Goal: Transaction & Acquisition: Purchase product/service

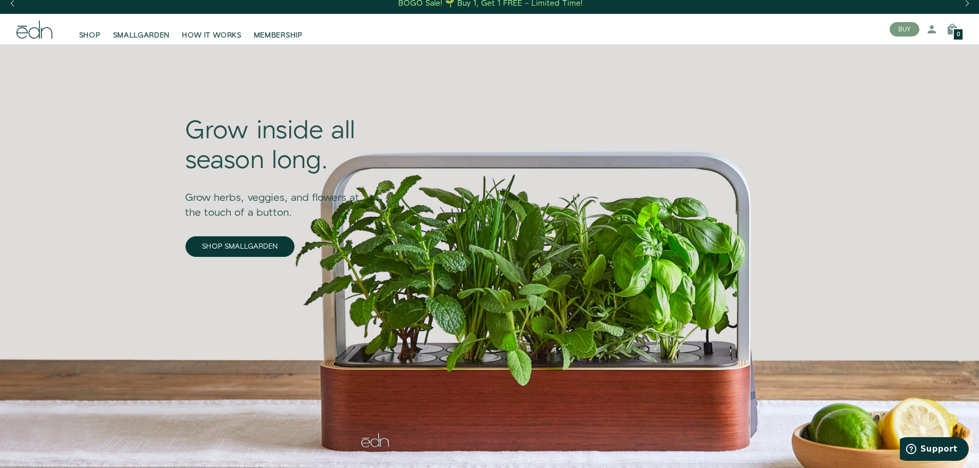
scroll to position [103, 0]
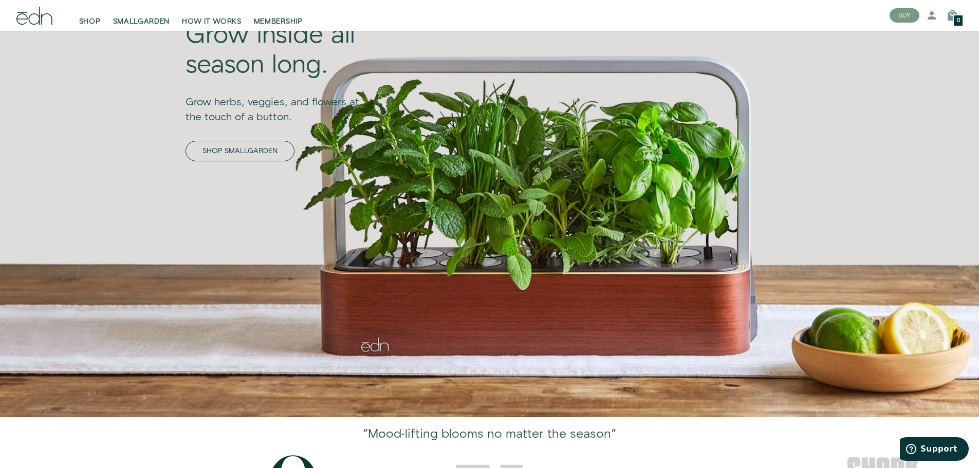
click at [186, 147] on link "SHOP SMALLGARDEN" at bounding box center [240, 151] width 109 height 21
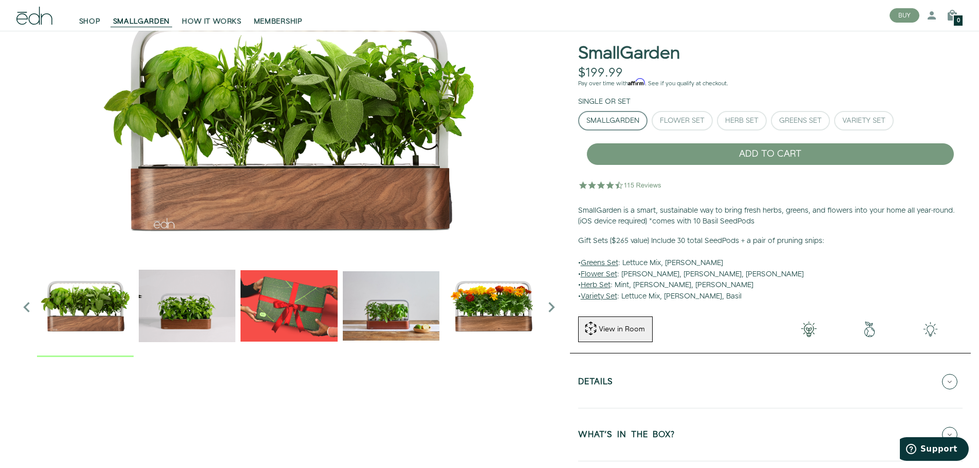
scroll to position [103, 0]
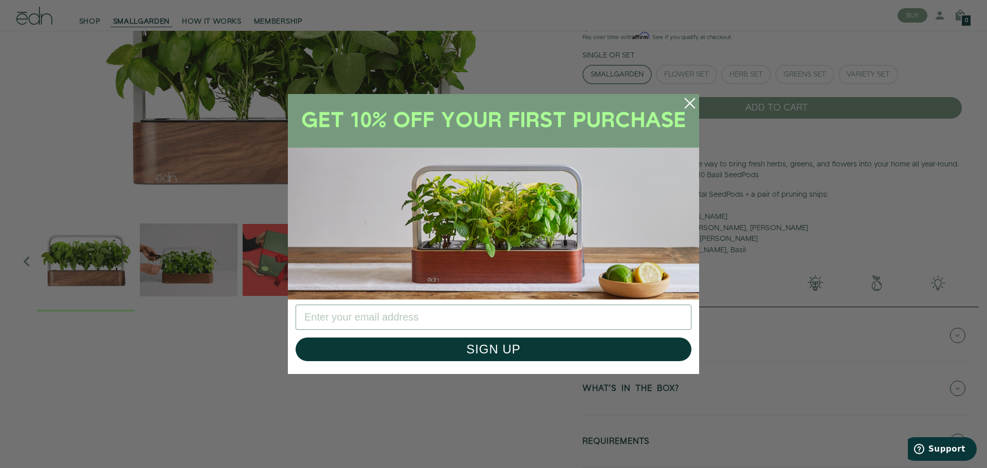
click at [686, 104] on circle "Close dialog" at bounding box center [690, 103] width 23 height 23
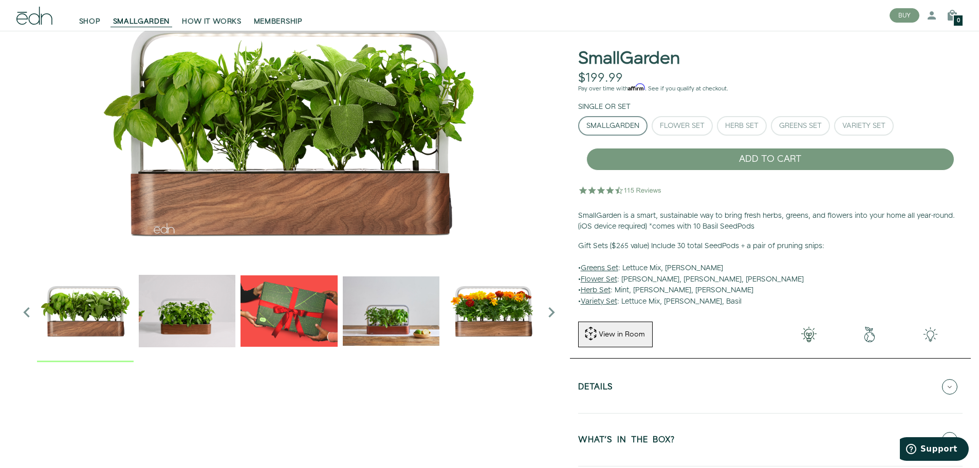
scroll to position [0, 0]
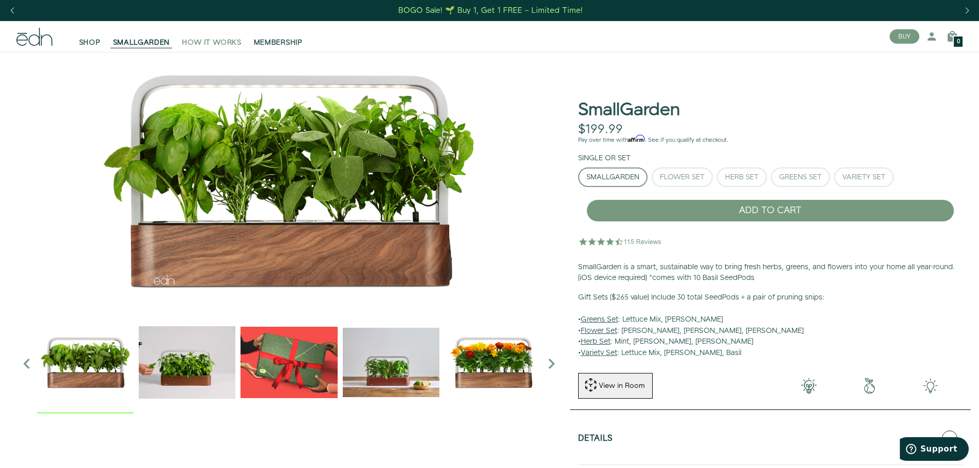
click at [210, 40] on span "HOW IT WORKS" at bounding box center [211, 43] width 59 height 10
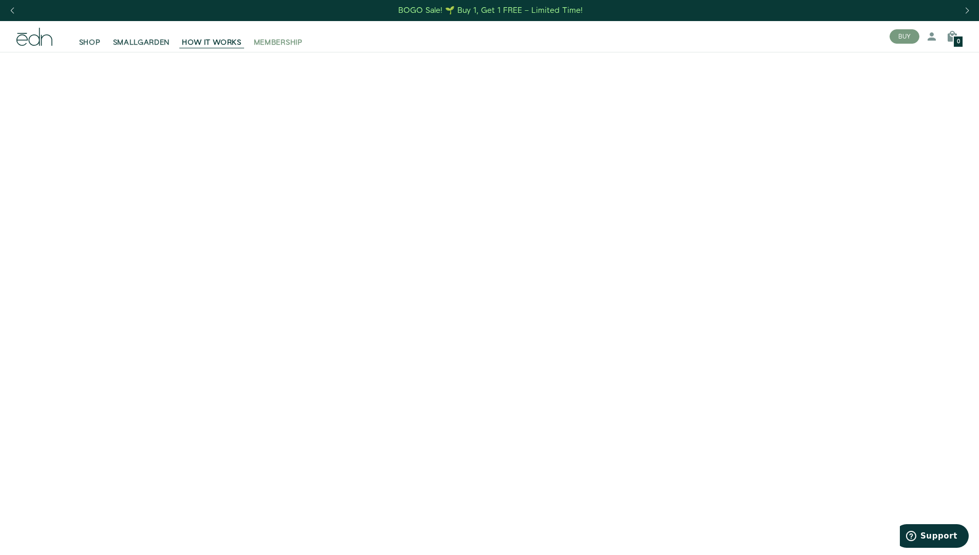
click at [269, 44] on span "MEMBERSHIP" at bounding box center [278, 43] width 49 height 10
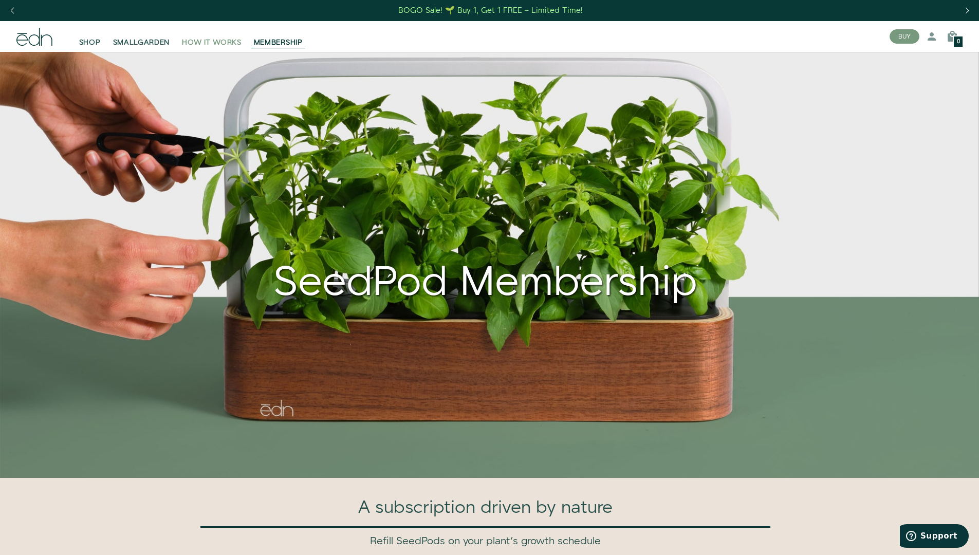
click at [214, 41] on span "HOW IT WORKS" at bounding box center [211, 43] width 59 height 10
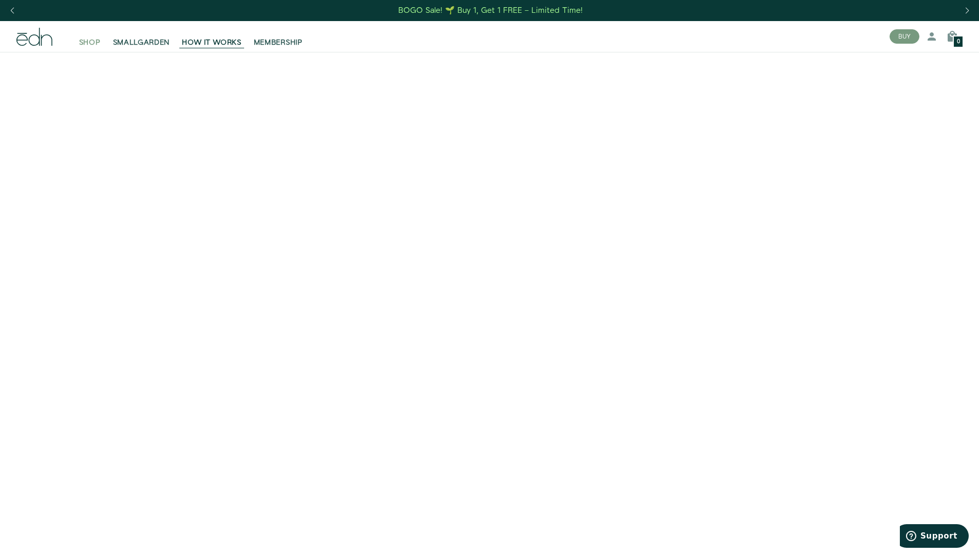
click at [90, 39] on span "SHOP" at bounding box center [90, 43] width 22 height 10
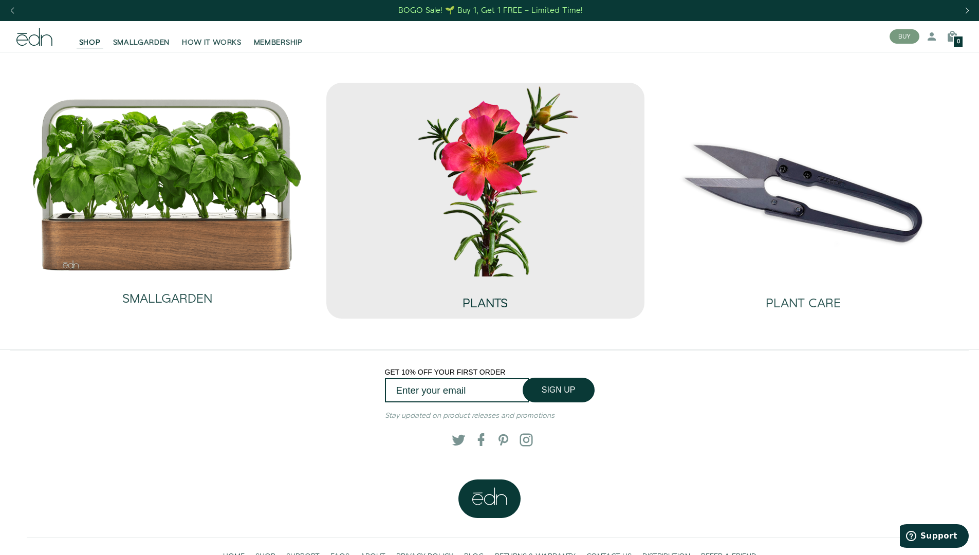
click at [490, 309] on h2 "PLANTS" at bounding box center [485, 303] width 45 height 13
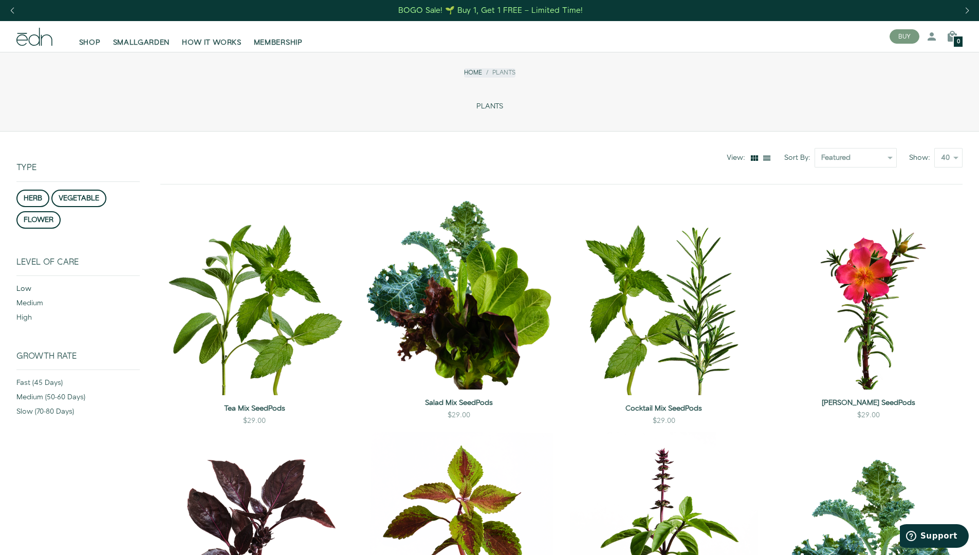
click at [27, 291] on div "low" at bounding box center [77, 291] width 123 height 14
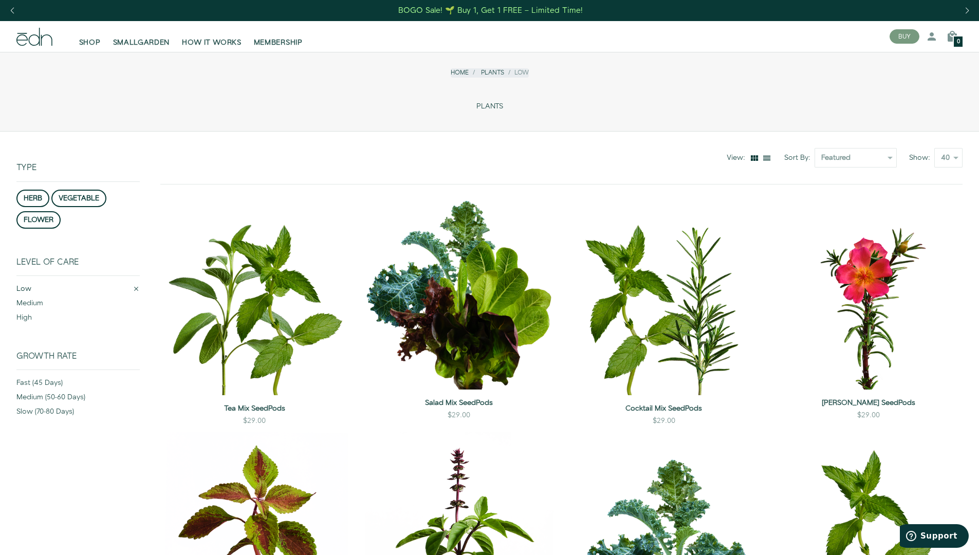
scroll to position [132, 0]
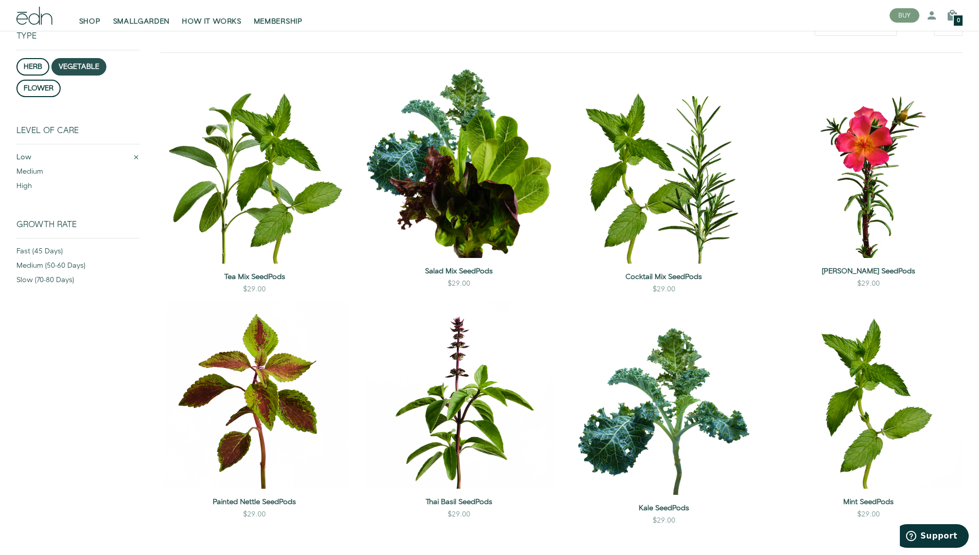
click at [77, 66] on button "vegetable" at bounding box center [78, 66] width 55 height 17
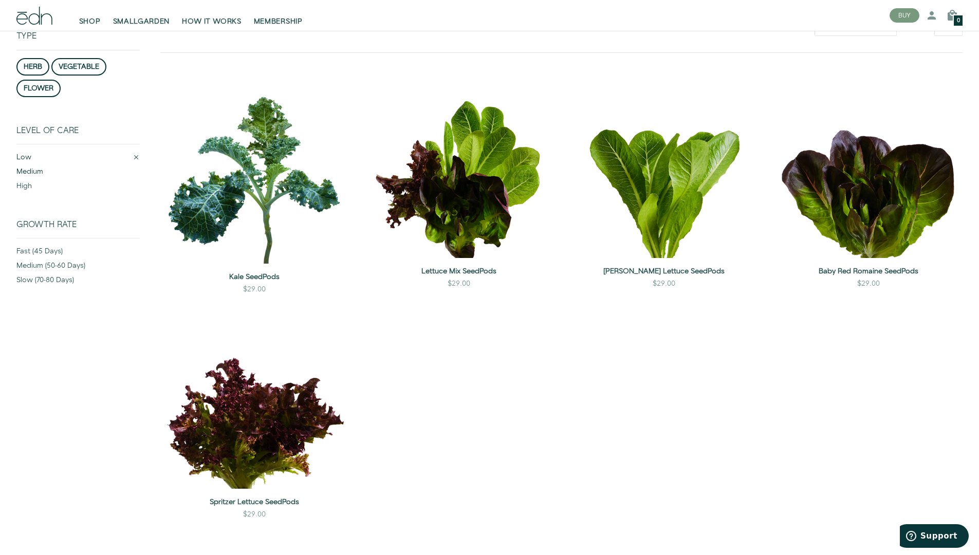
click at [36, 171] on div "medium" at bounding box center [77, 174] width 123 height 14
click at [21, 187] on div "high" at bounding box center [77, 188] width 123 height 14
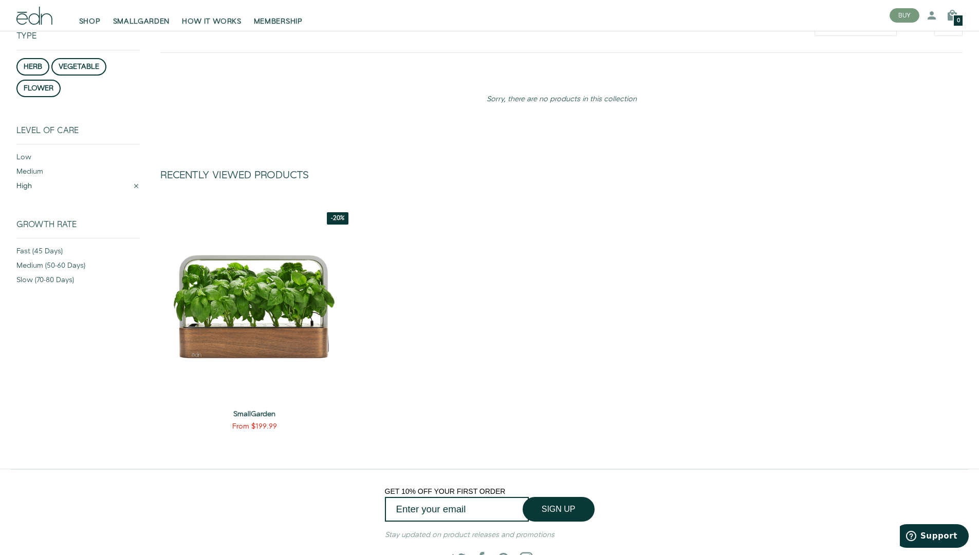
click at [74, 65] on button "vegetable" at bounding box center [78, 66] width 55 height 17
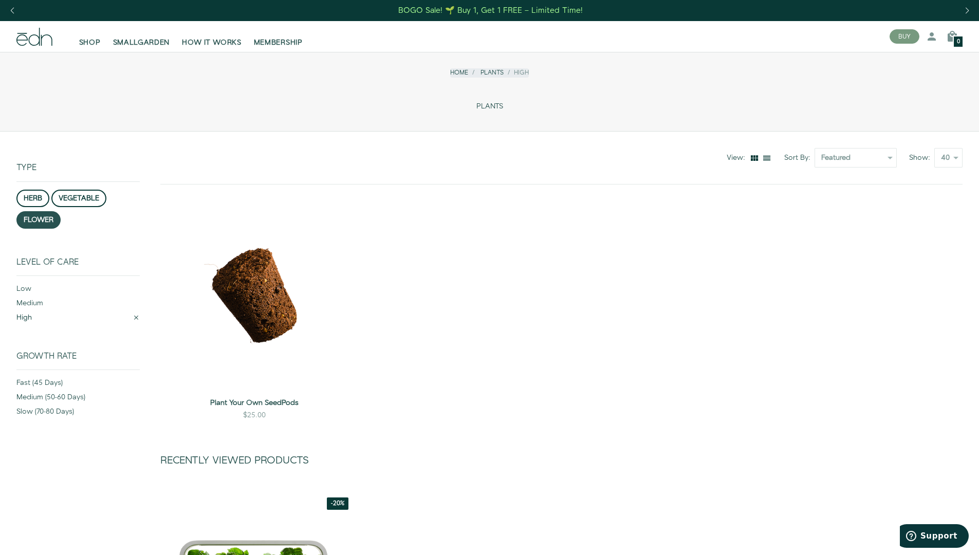
click at [37, 215] on button "flower" at bounding box center [38, 219] width 44 height 17
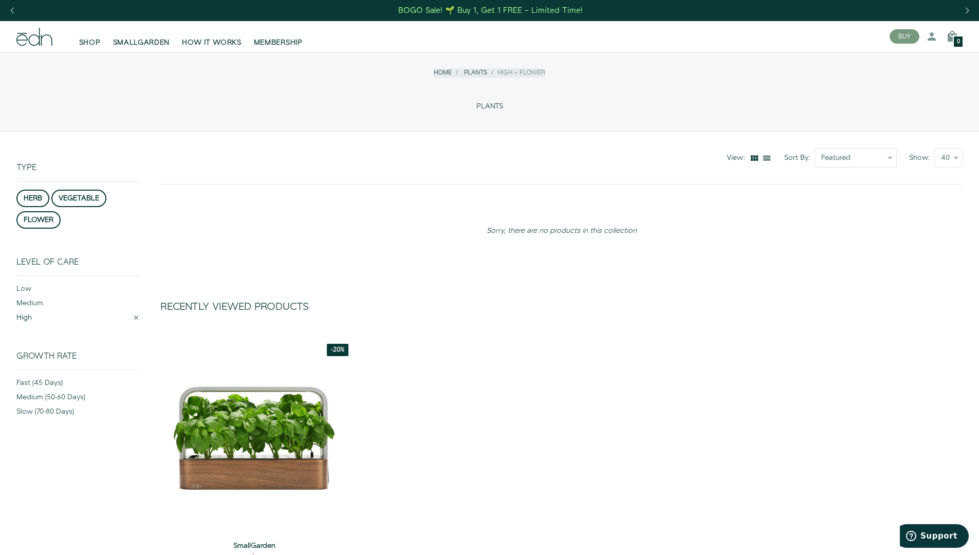
click at [470, 508] on div "-20% QUICK VIEW SELECT OPTIONS SmallGarden From $199.99 SELECT OPTIONS 1 SmallG…" at bounding box center [561, 456] width 819 height 229
click at [964, 10] on div "Next slide" at bounding box center [967, 10] width 14 height 23
